Goal: Task Accomplishment & Management: Complete application form

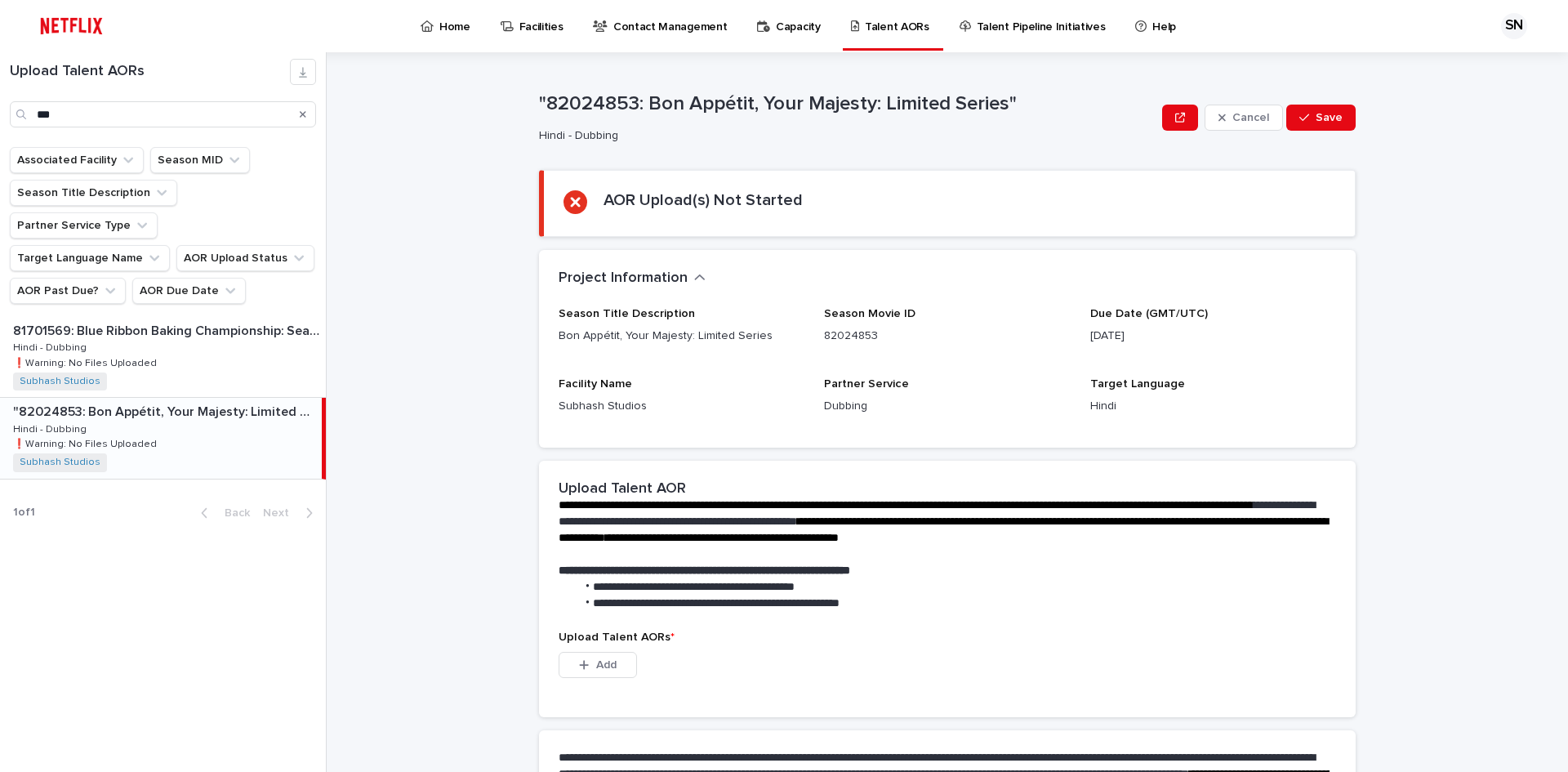
click at [0, 112] on div "Upload Talent AORs ***" at bounding box center [163, 93] width 326 height 69
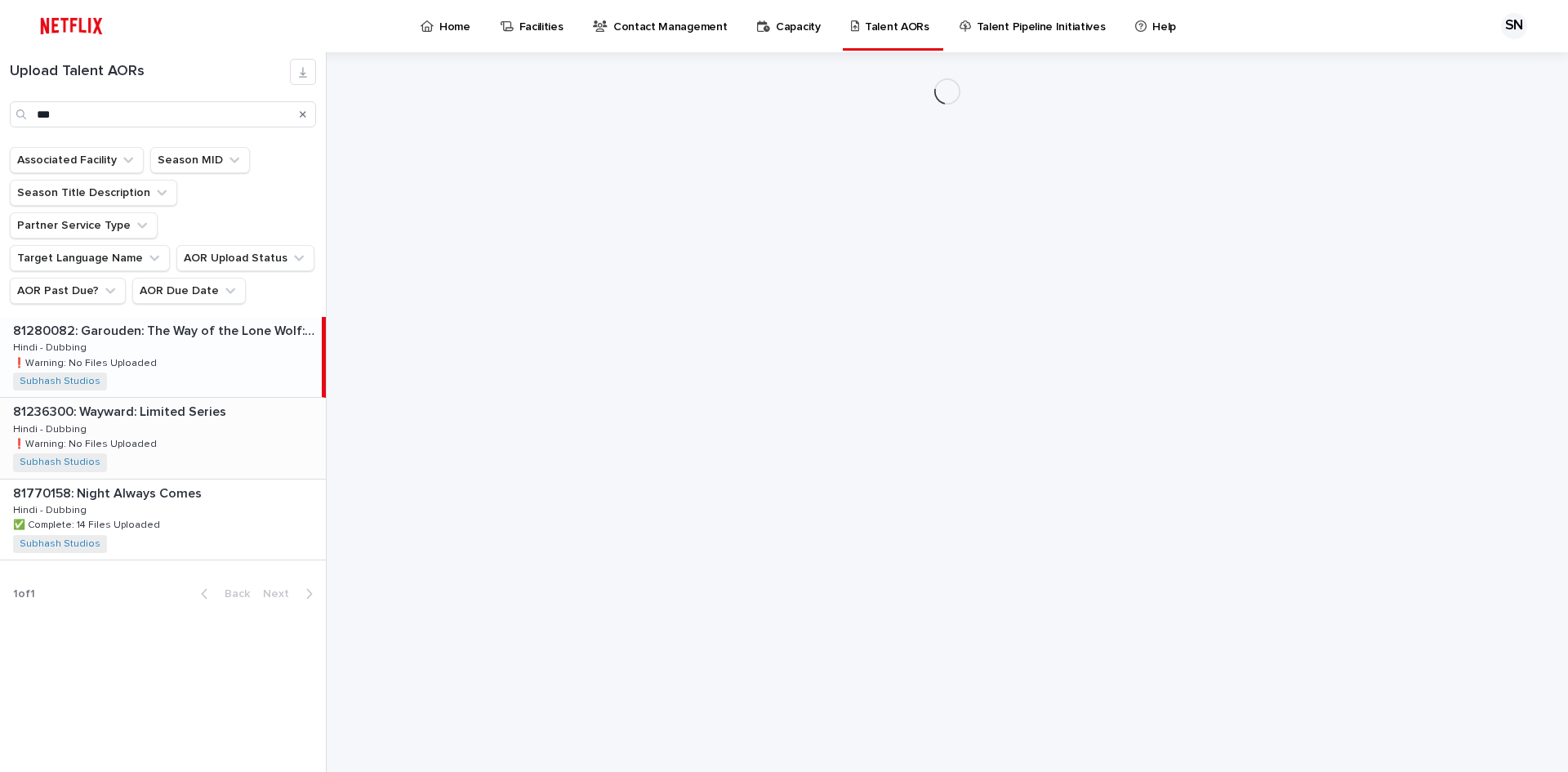
type input "***"
click at [155, 413] on div "81236300: Wayward: Limited Series 81236300: Wayward: Limited Series Hindi - Dub…" at bounding box center [163, 438] width 326 height 80
click at [155, 409] on div "81236300: Wayward: Limited Series 81236300: Wayward: Limited Series Hindi - Dub…" at bounding box center [161, 438] width 322 height 80
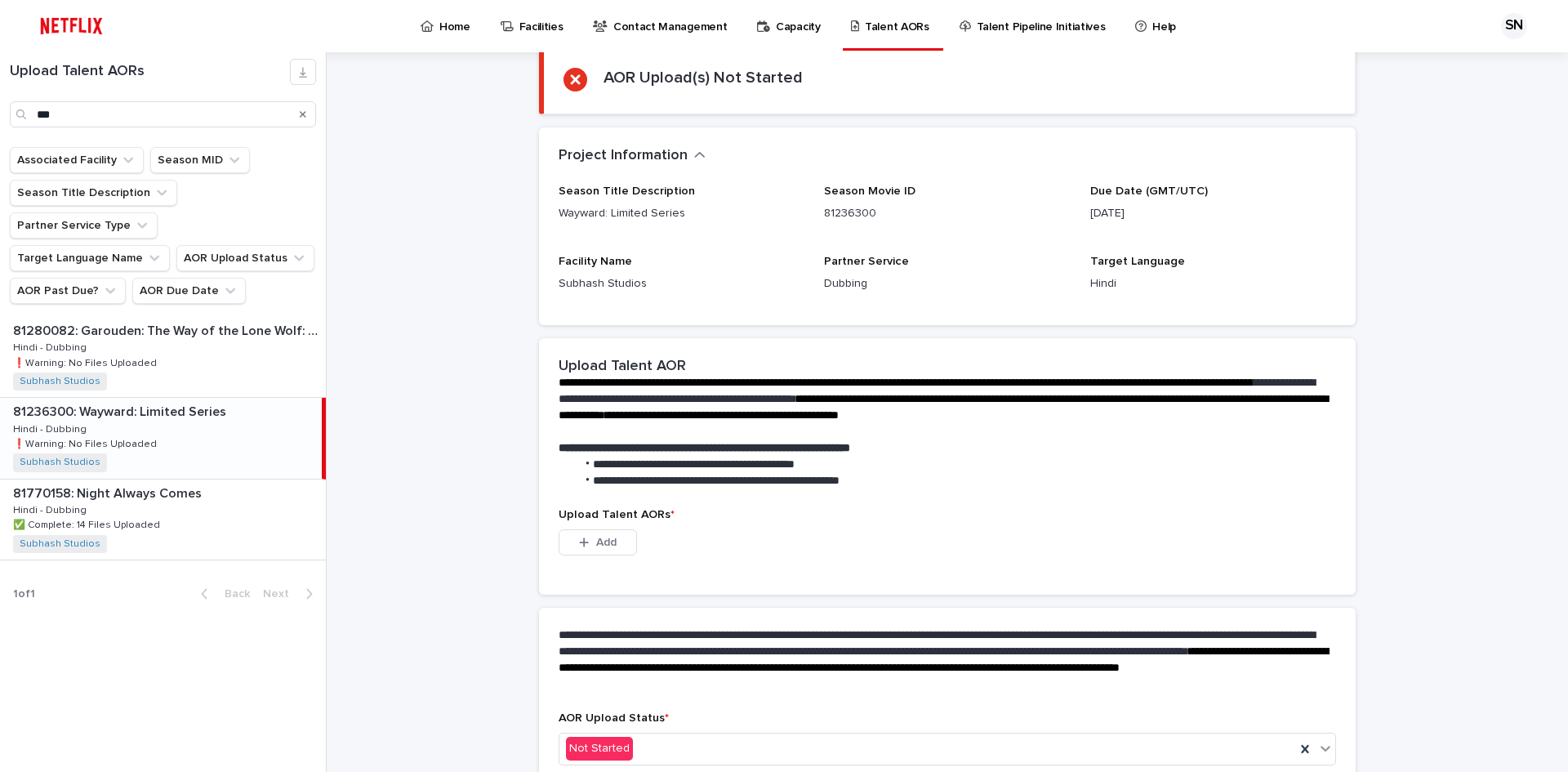
scroll to position [208, 0]
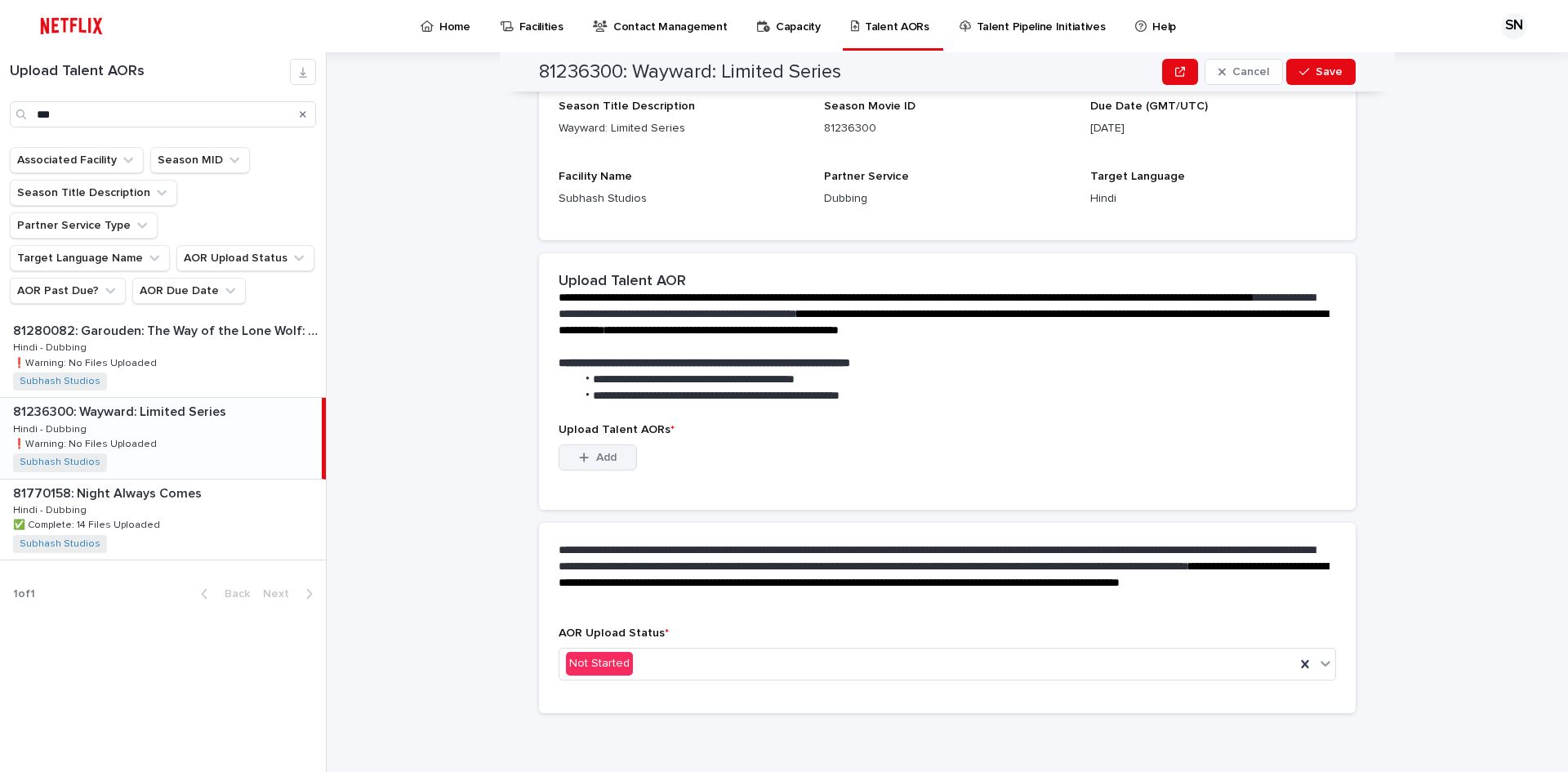
click at [562, 461] on button "Add" at bounding box center [598, 457] width 78 height 26
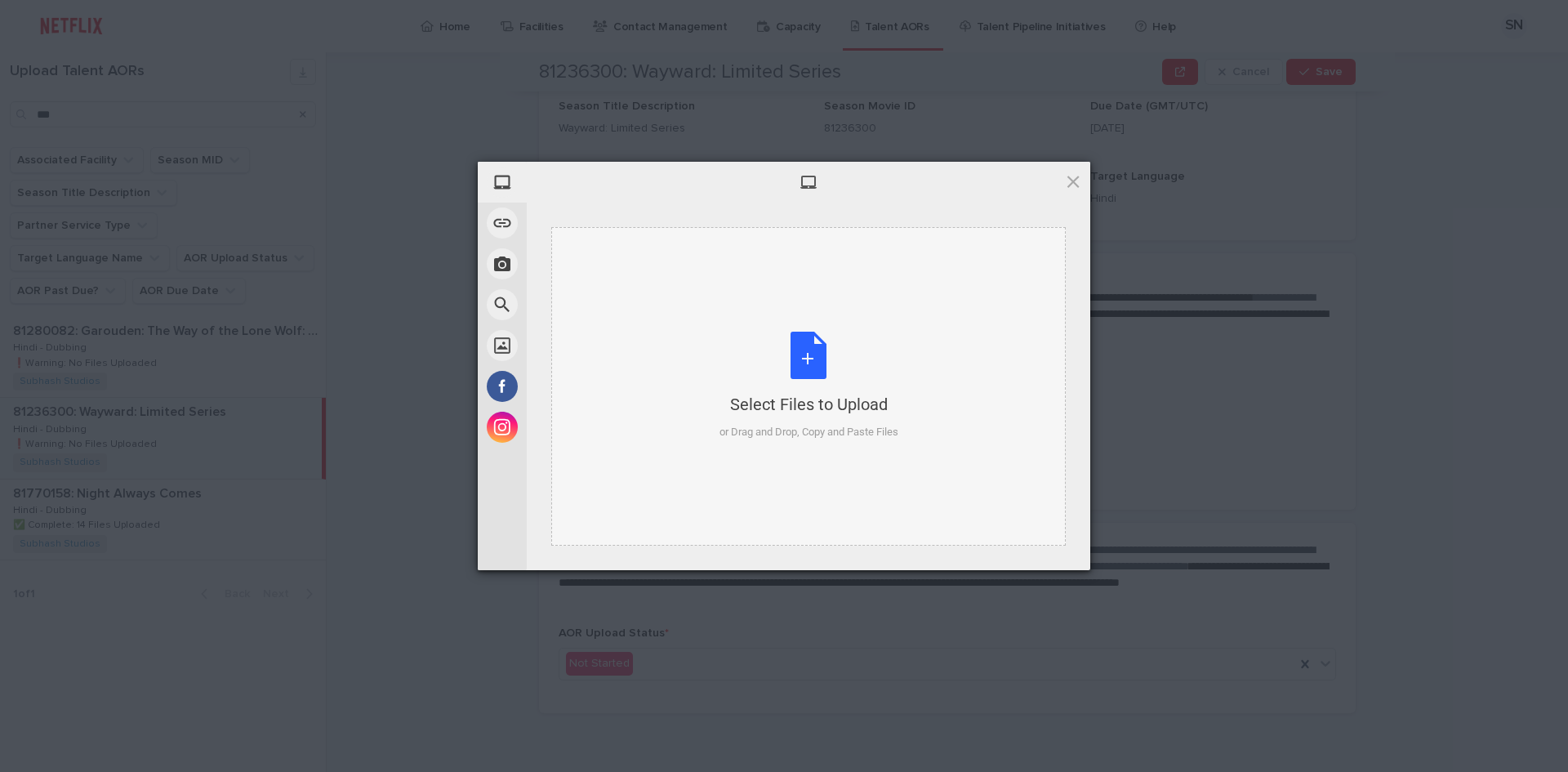
click at [804, 347] on div "Select Files to Upload or Drag and Drop, Copy and Paste Files" at bounding box center [809, 386] width 179 height 109
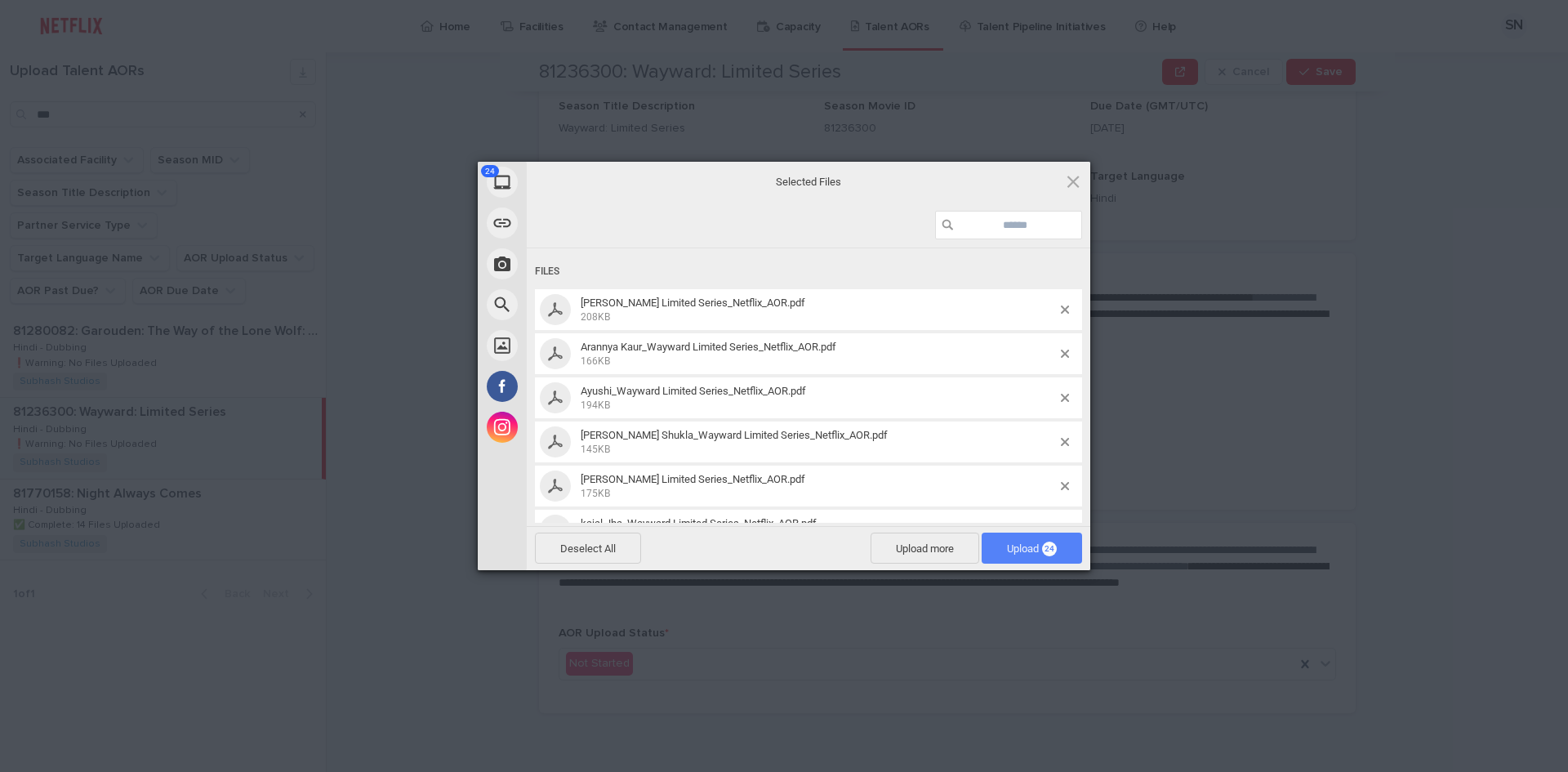
click at [1021, 551] on span "Upload 24" at bounding box center [1031, 548] width 49 height 12
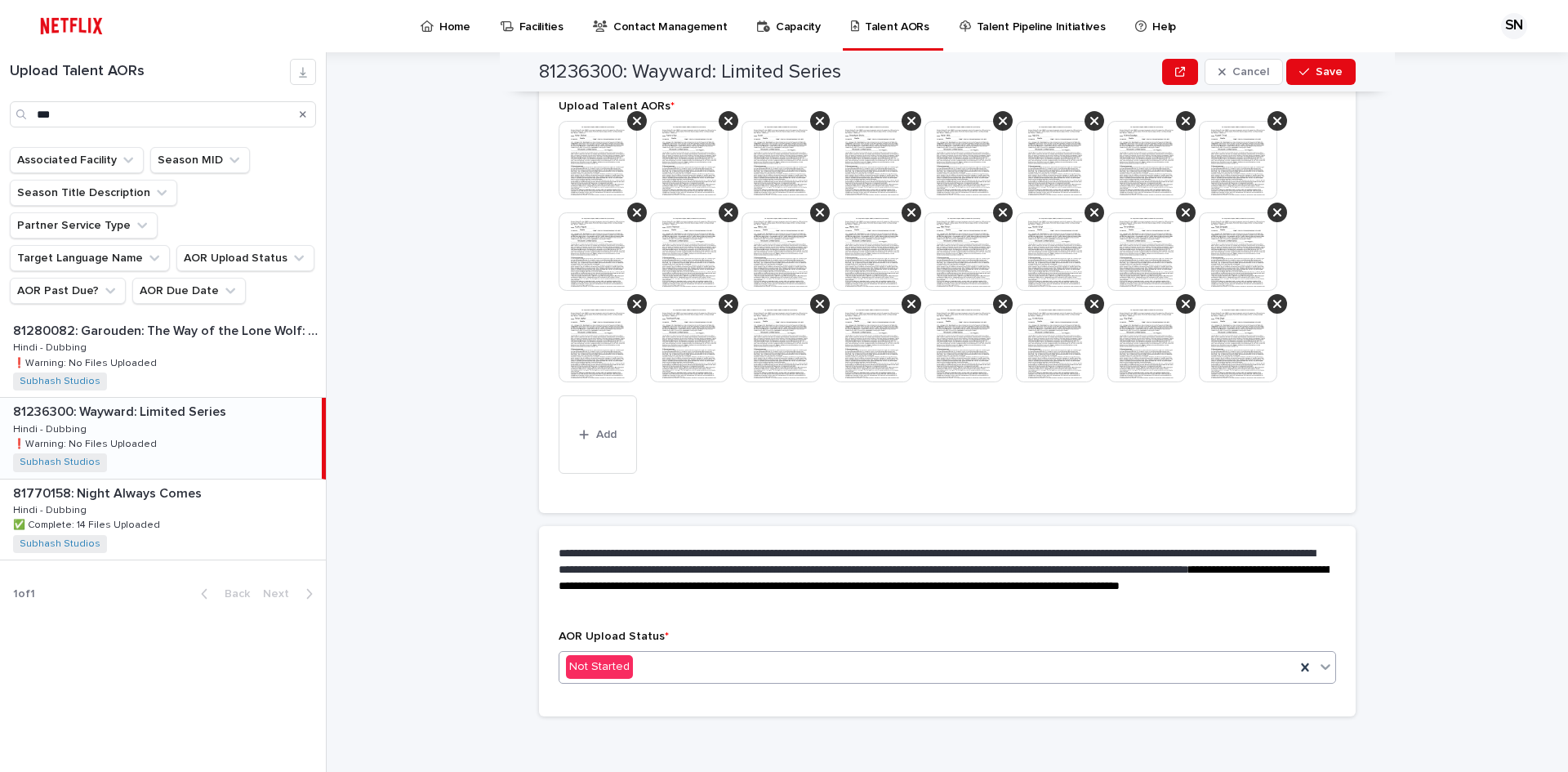
scroll to position [454, 0]
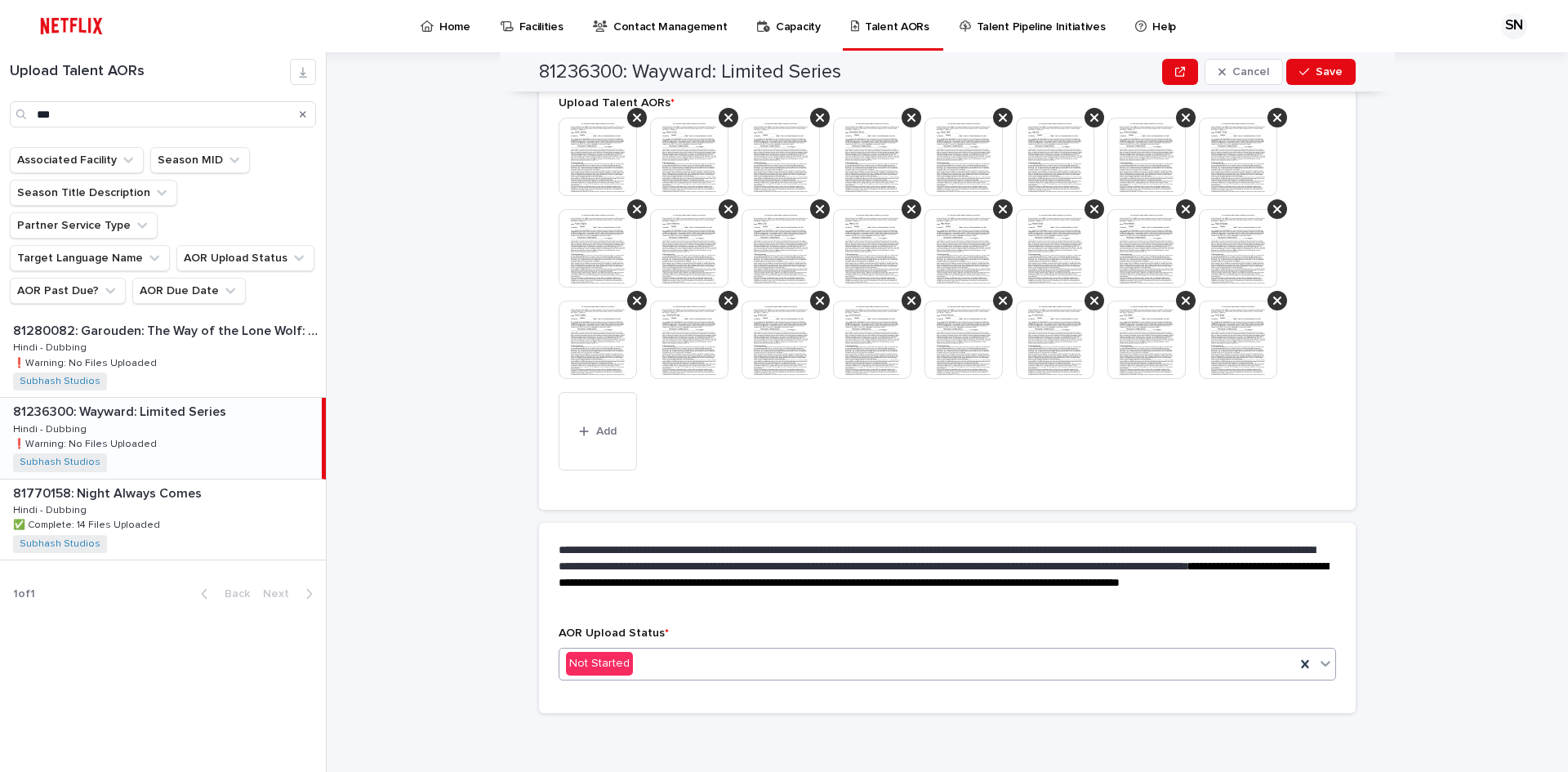
click at [665, 666] on div "Not Started" at bounding box center [927, 663] width 736 height 27
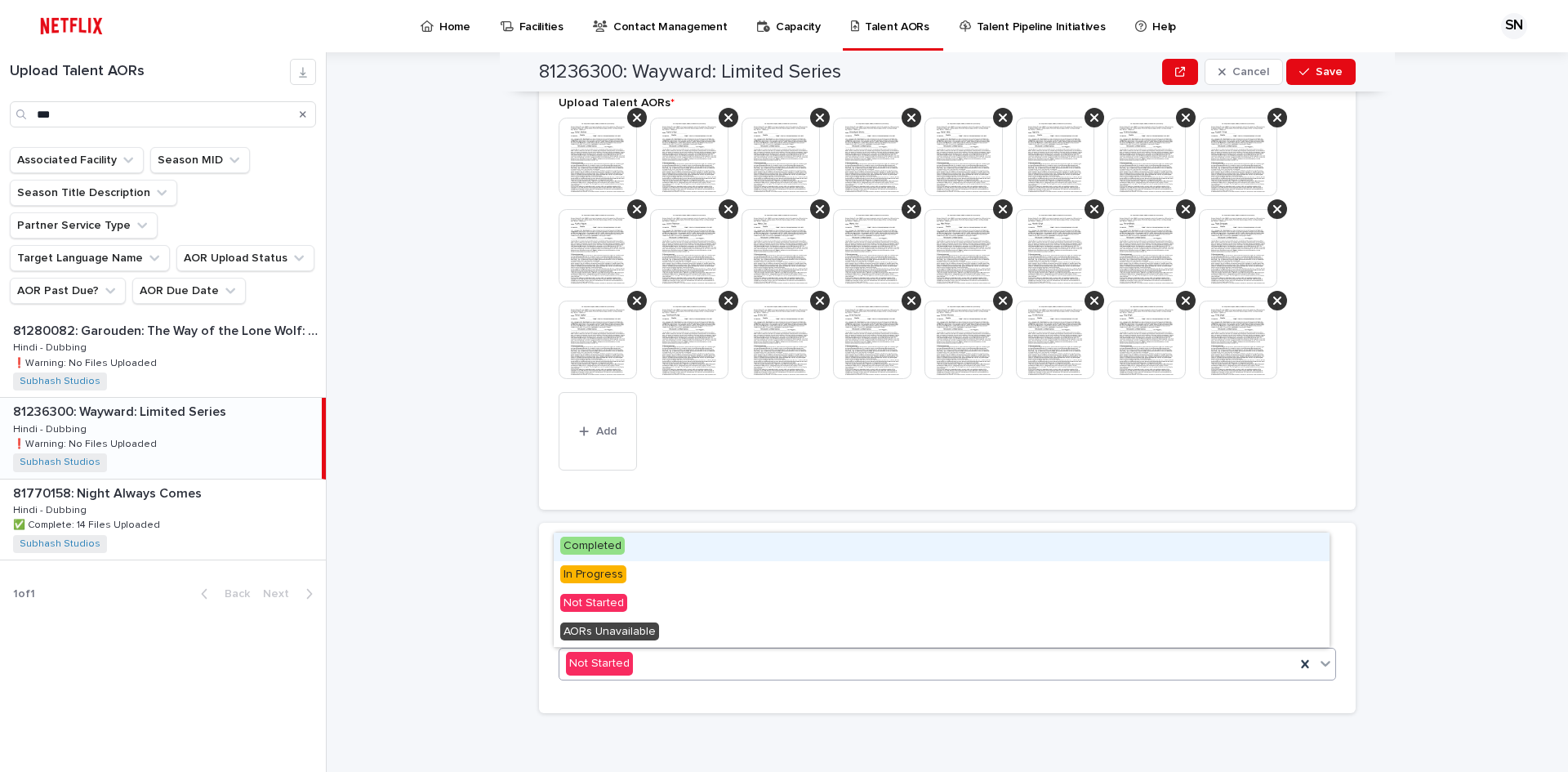
click at [628, 548] on div "Completed" at bounding box center [941, 547] width 776 height 29
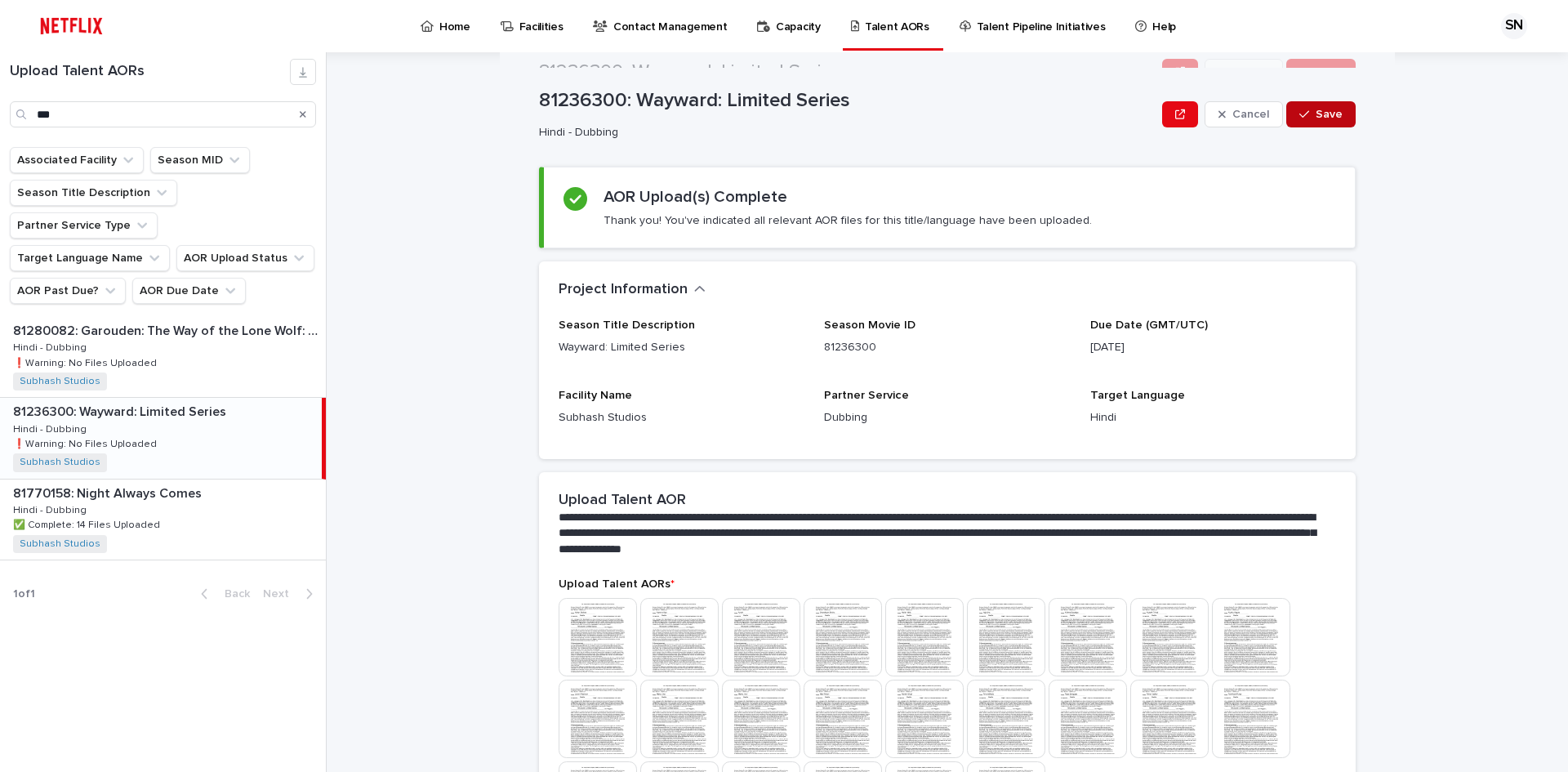
scroll to position [0, 0]
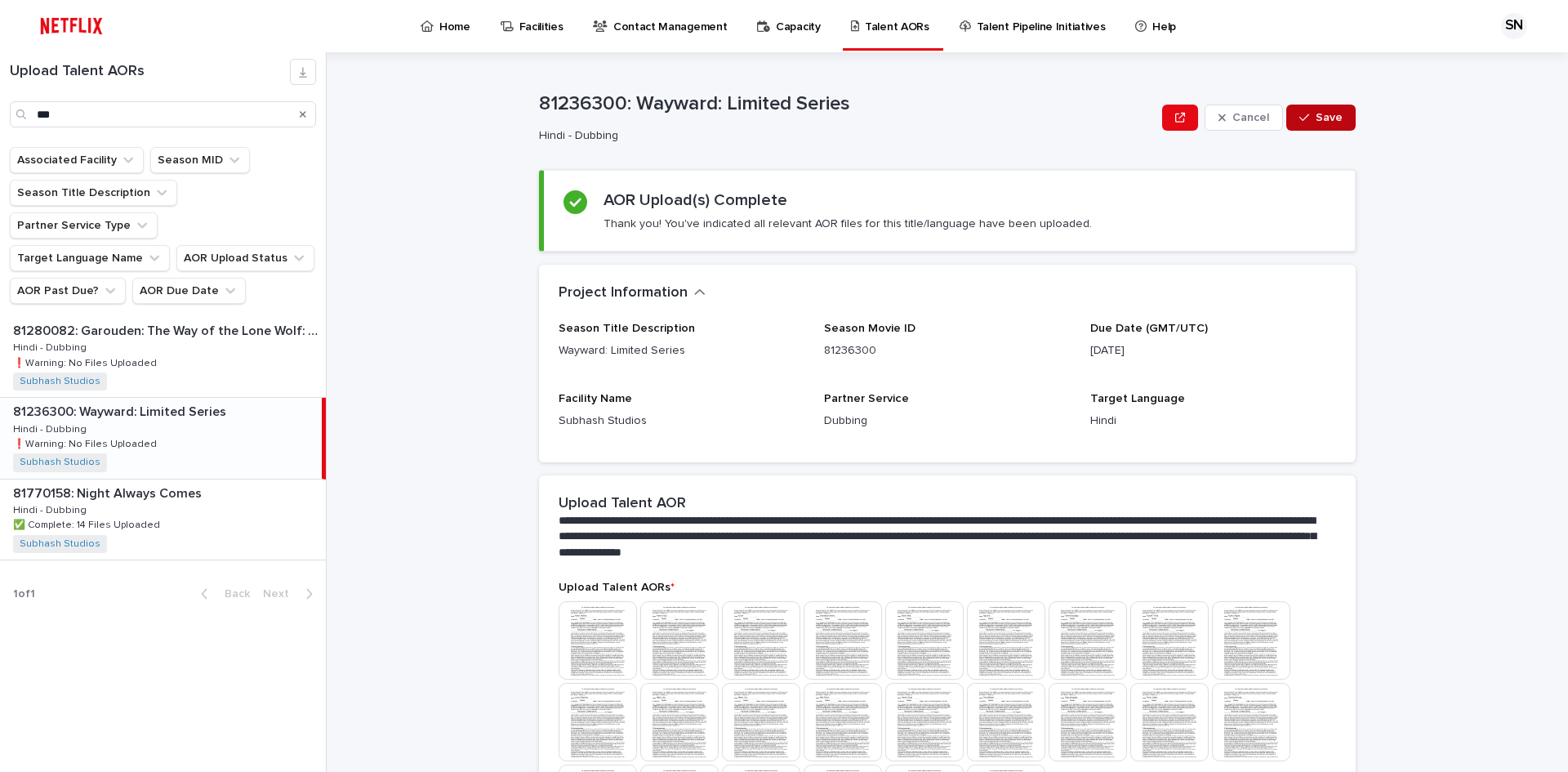
click at [1318, 110] on button "Save" at bounding box center [1320, 117] width 70 height 26
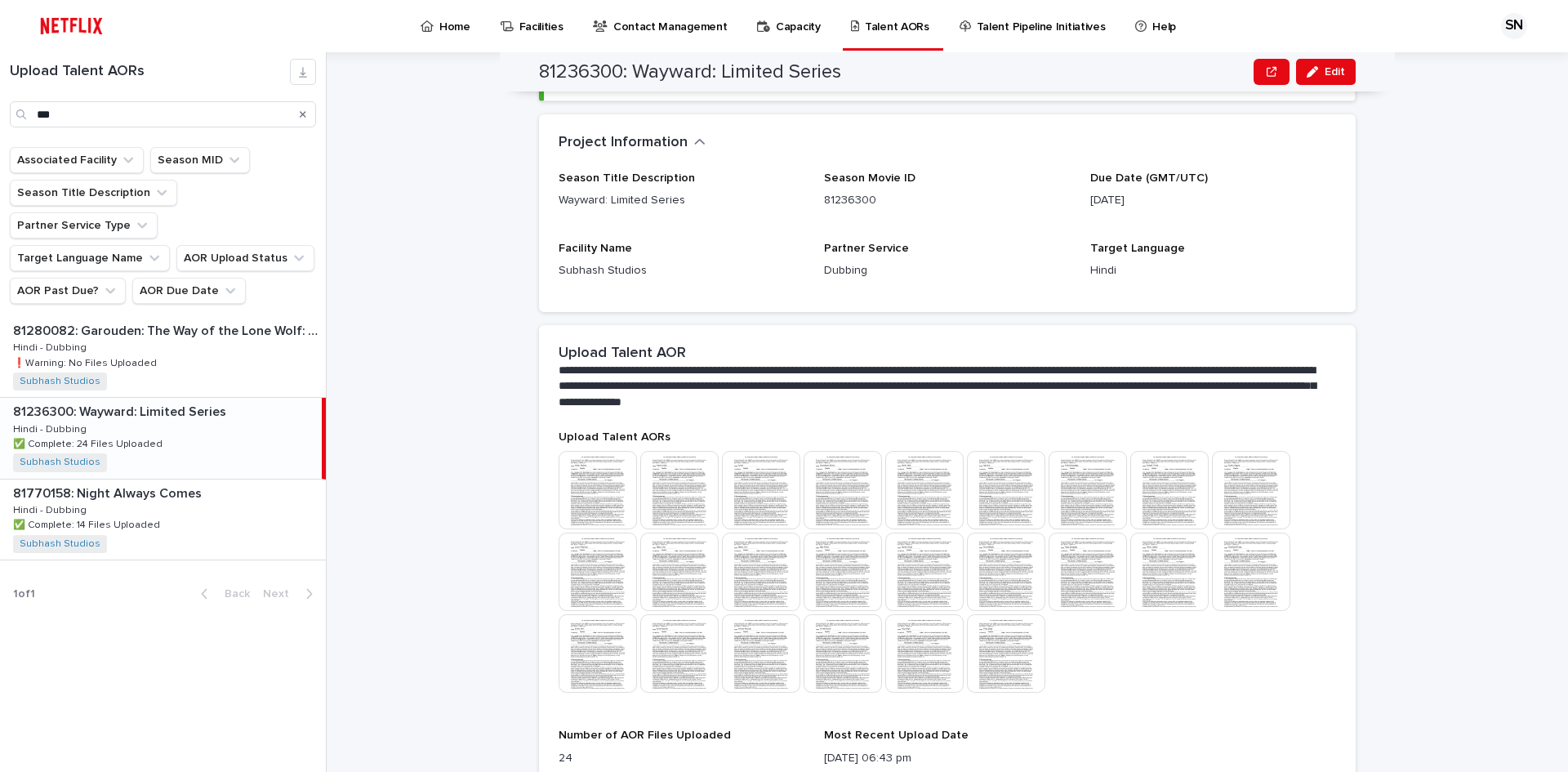
scroll to position [314, 0]
